Goal: Transaction & Acquisition: Purchase product/service

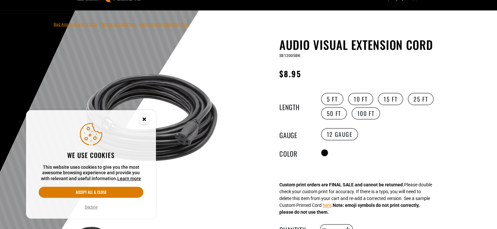
click at [147, 118] on circle "Cookie Consent" at bounding box center [144, 119] width 10 height 10
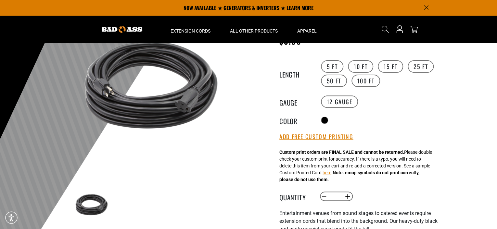
scroll to position [33, 0]
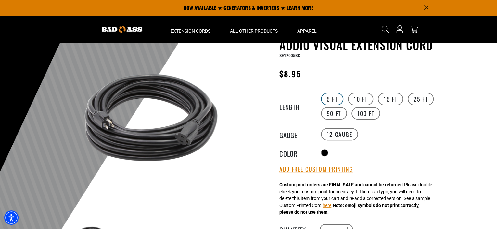
click at [329, 97] on label "5 FT" at bounding box center [332, 99] width 22 height 12
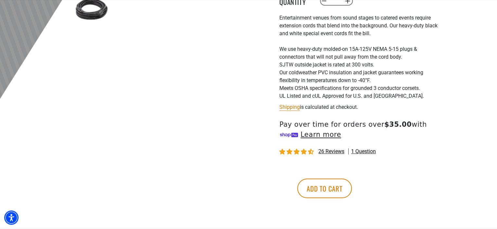
scroll to position [293, 0]
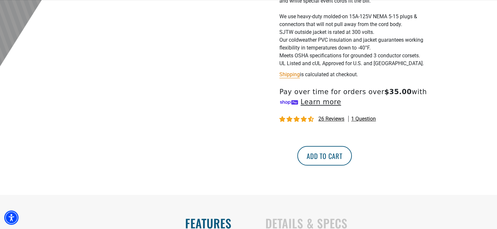
click at [352, 159] on button "Add to cart" at bounding box center [324, 156] width 55 height 20
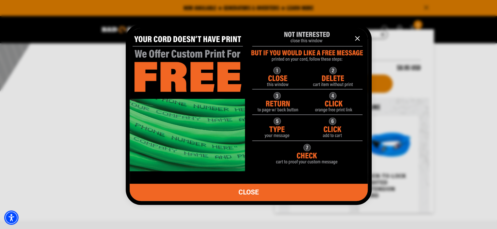
scroll to position [260, 0]
click at [308, 42] on img "information" at bounding box center [249, 96] width 238 height 149
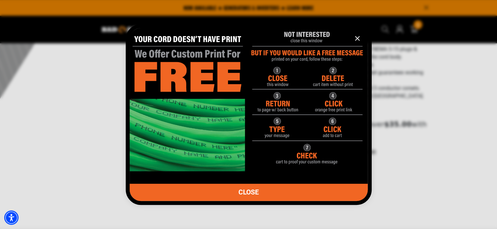
click at [356, 40] on icon "information" at bounding box center [358, 38] width 8 height 8
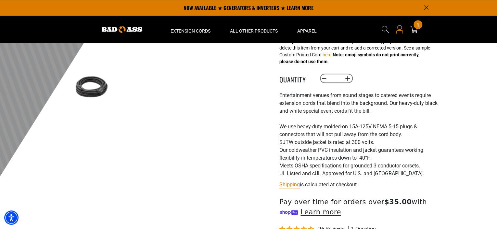
scroll to position [163, 0]
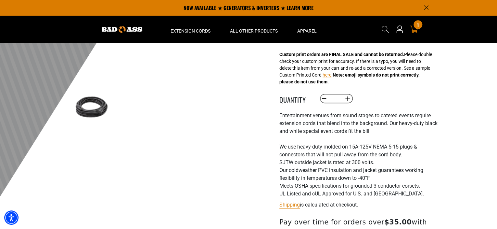
click at [415, 24] on div "1 1 item" at bounding box center [418, 24] width 9 height 9
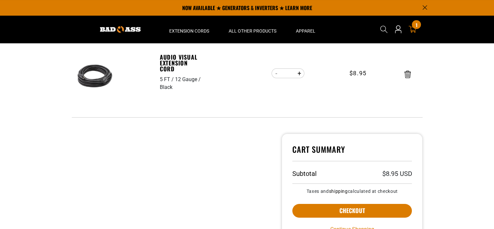
scroll to position [65, 0]
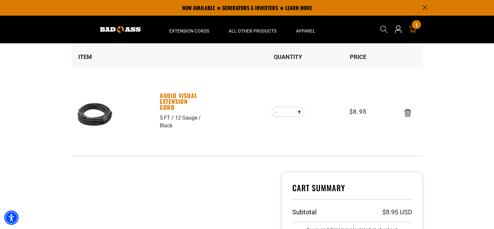
click at [173, 96] on link "Audio Visual Extension Cord" at bounding box center [182, 101] width 45 height 18
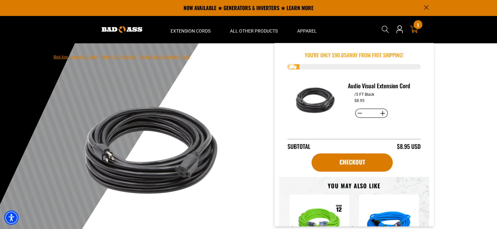
click at [416, 27] on div "1 1 item" at bounding box center [418, 24] width 9 height 9
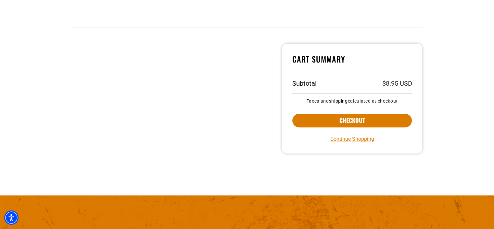
scroll to position [195, 0]
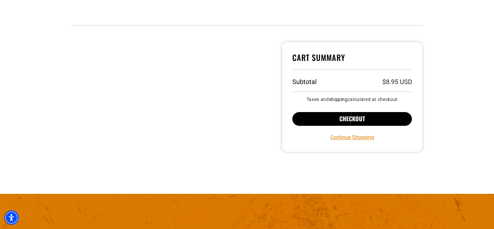
click at [361, 117] on button "Checkout" at bounding box center [353, 119] width 120 height 14
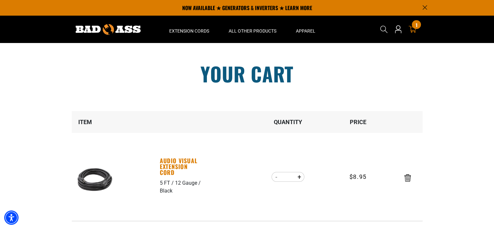
click at [172, 166] on link "Audio Visual Extension Cord" at bounding box center [182, 166] width 45 height 18
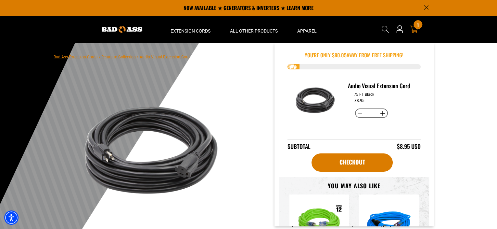
click at [414, 31] on icon at bounding box center [414, 29] width 8 height 7
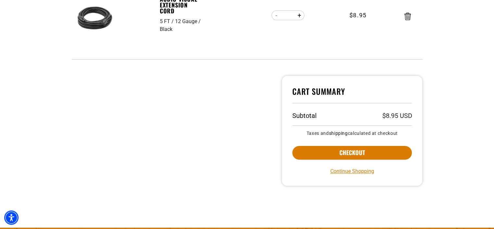
scroll to position [163, 0]
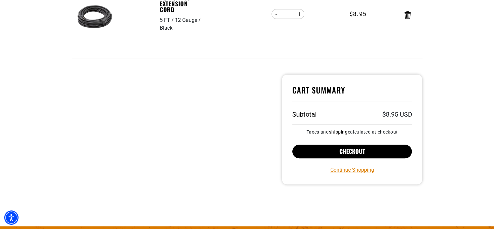
click at [365, 154] on button "Checkout" at bounding box center [353, 151] width 120 height 14
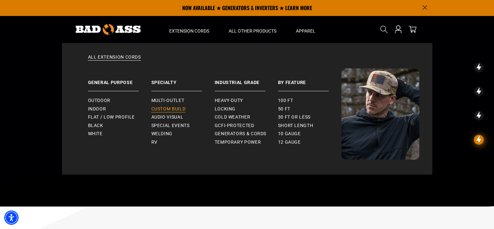
click at [160, 109] on span "Custom Build" at bounding box center [168, 109] width 34 height 6
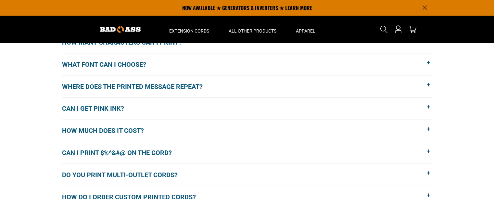
scroll to position [520, 0]
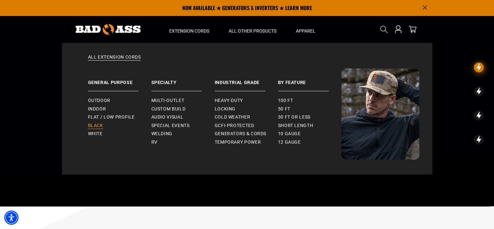
click at [106, 125] on link "Black" at bounding box center [119, 125] width 63 height 8
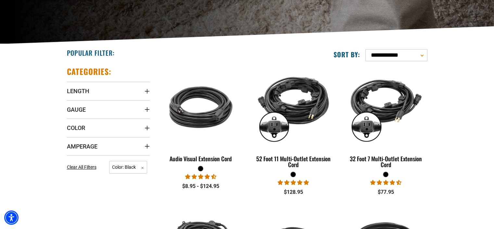
scroll to position [130, 0]
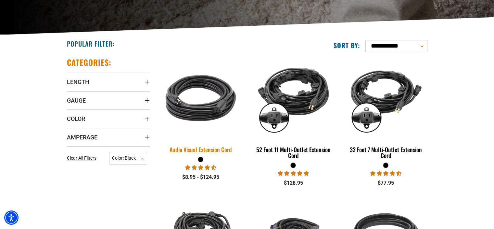
click at [198, 113] on img at bounding box center [200, 97] width 91 height 83
